Goal: Task Accomplishment & Management: Use online tool/utility

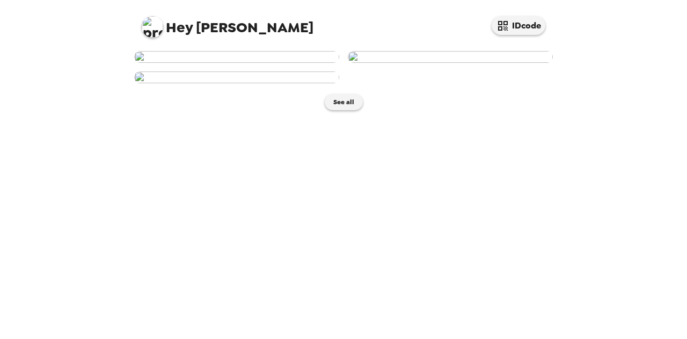
click at [260, 63] on img at bounding box center [236, 57] width 205 height 12
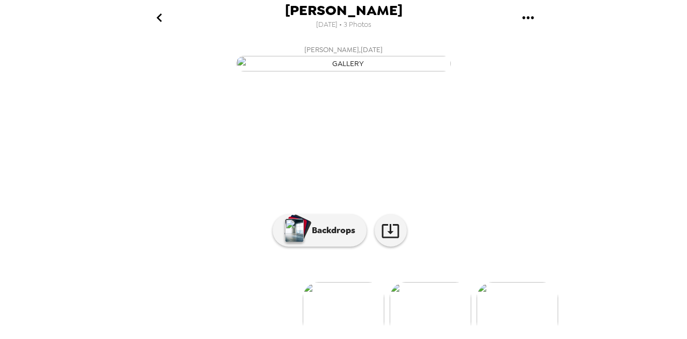
scroll to position [126, 0]
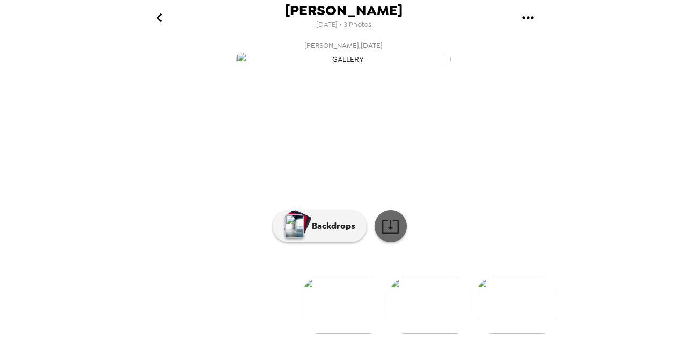
click at [383, 217] on icon at bounding box center [390, 226] width 19 height 19
